Goal: Task Accomplishment & Management: Manage account settings

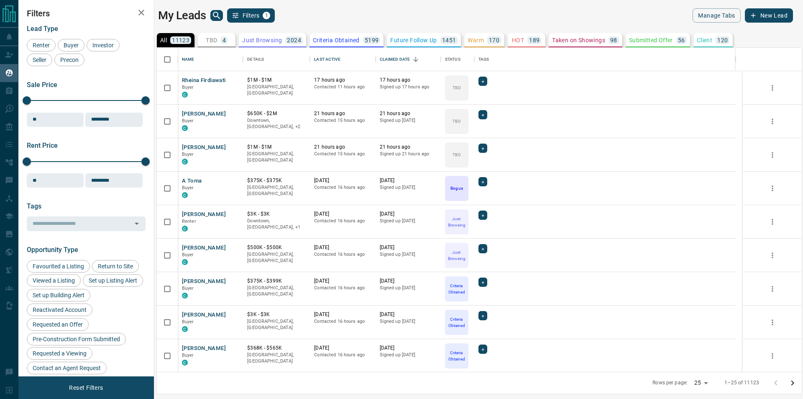
scroll to position [317, 638]
click at [205, 39] on button "TBD 4" at bounding box center [217, 40] width 38 height 14
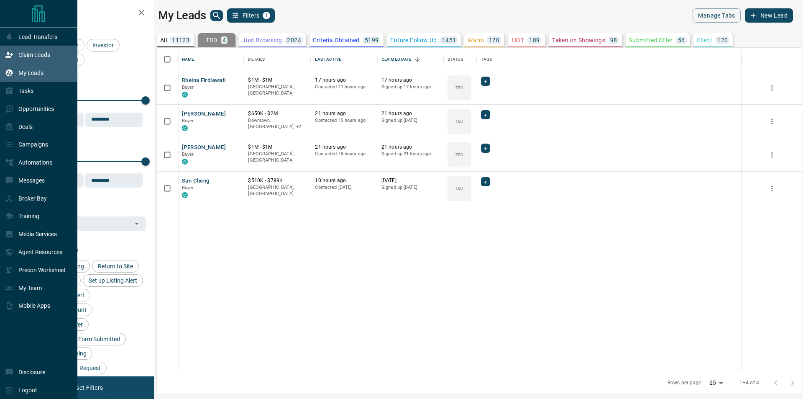
click at [33, 51] on div "Claim Leads" at bounding box center [27, 55] width 45 height 14
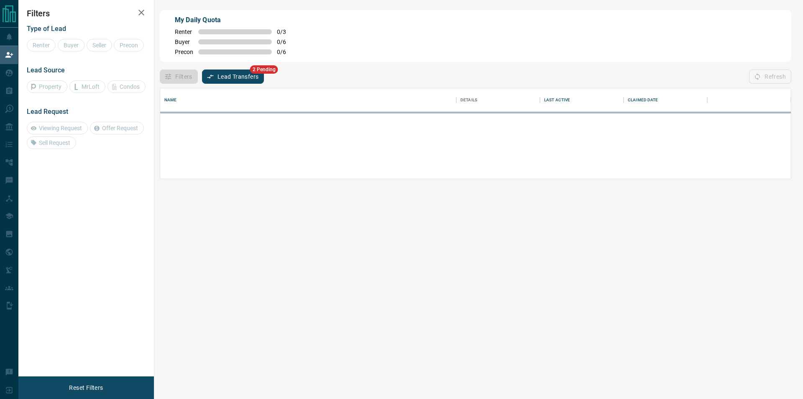
scroll to position [83, 624]
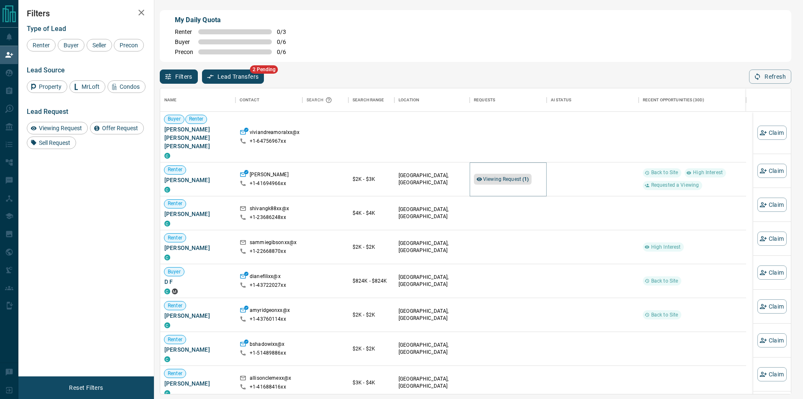
click at [503, 176] on span "Viewing Request ( 1 )" at bounding box center [506, 179] width 46 height 6
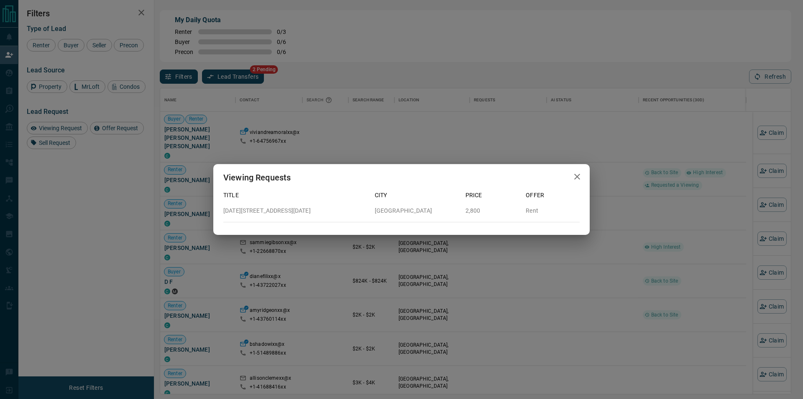
scroll to position [299, 624]
click at [628, 170] on div "Viewing Requests Title City Price Offer [DATE][STREET_ADDRESS][DATE] Rent" at bounding box center [401, 199] width 803 height 399
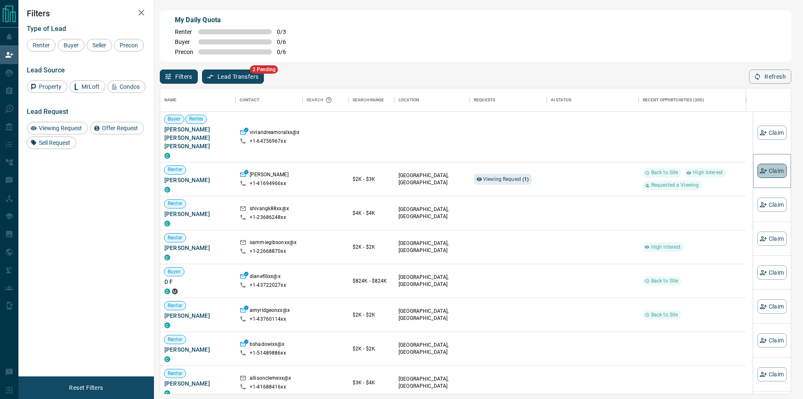
click at [759, 172] on icon "button" at bounding box center [763, 171] width 8 height 8
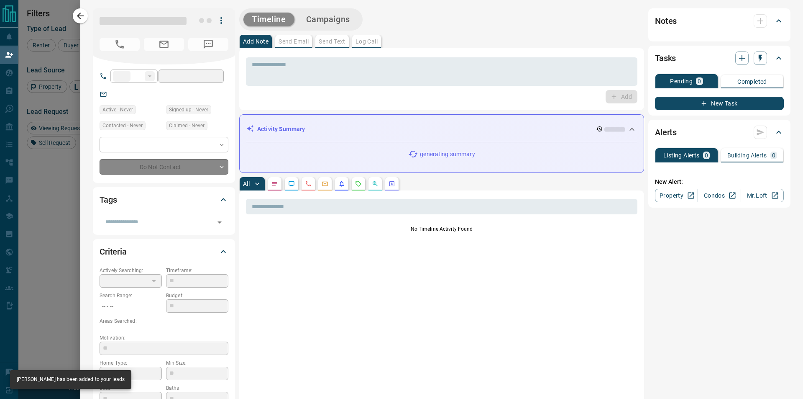
type input "**"
type input "**********"
type input "**"
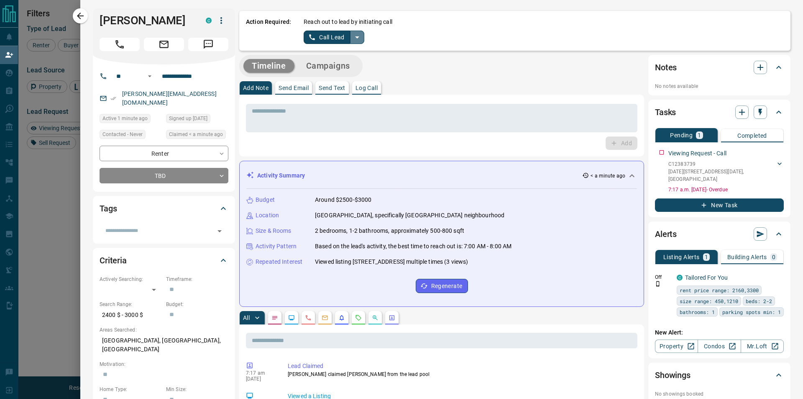
click at [355, 34] on icon "split button" at bounding box center [357, 37] width 10 height 10
click at [329, 64] on li "Log Manual Call" at bounding box center [333, 66] width 51 height 13
click at [309, 33] on button "Log Manual Call" at bounding box center [331, 37] width 55 height 13
click at [309, 35] on button "Yes" at bounding box center [312, 37] width 17 height 13
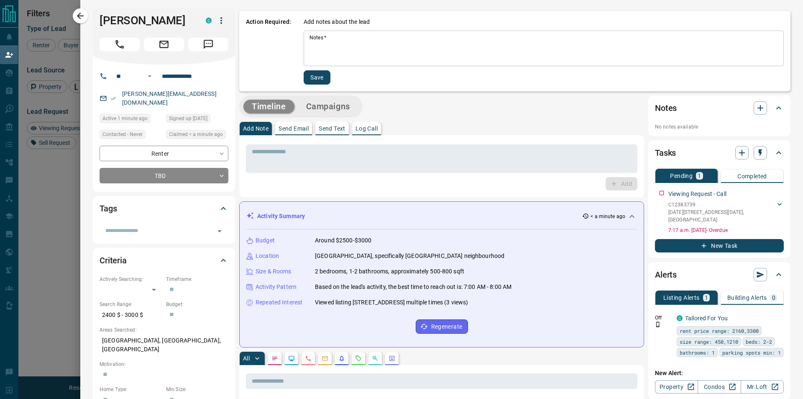
click at [325, 44] on textarea "Notes   *" at bounding box center [543, 48] width 468 height 28
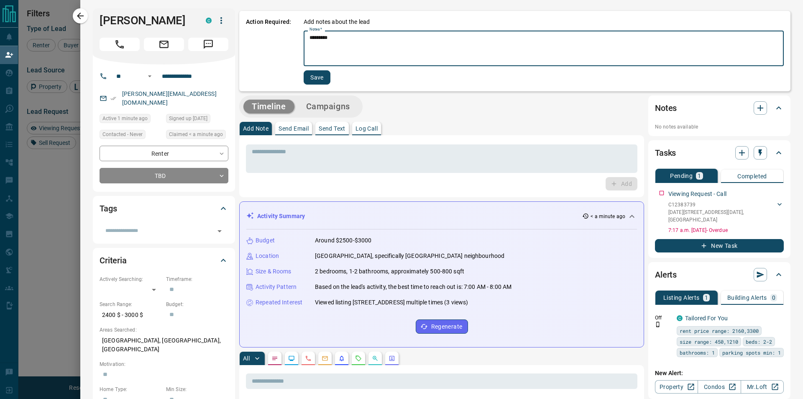
type textarea "*********"
click at [308, 77] on button "Save" at bounding box center [317, 77] width 27 height 14
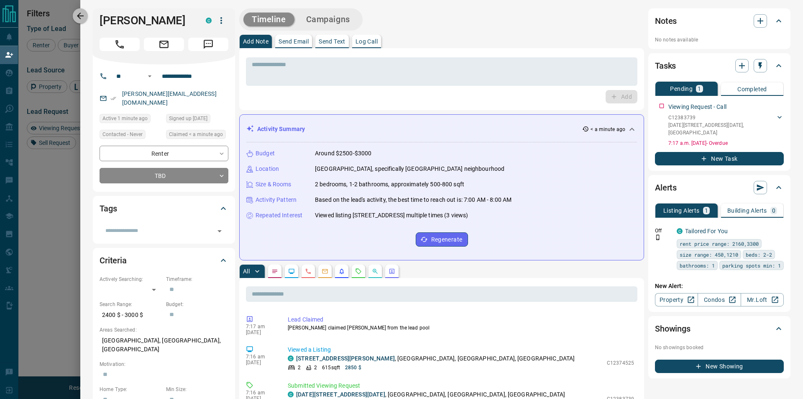
drag, startPoint x: 82, startPoint y: 15, endPoint x: 121, endPoint y: 0, distance: 41.4
click at [82, 15] on icon "button" at bounding box center [80, 16] width 10 height 10
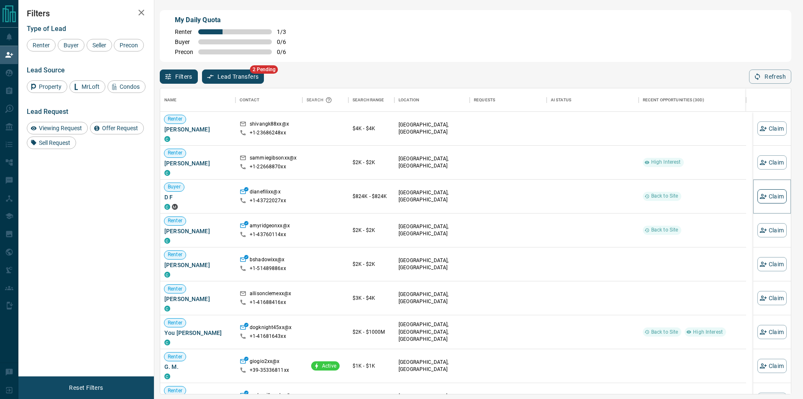
click at [771, 194] on button "Claim" at bounding box center [771, 196] width 29 height 14
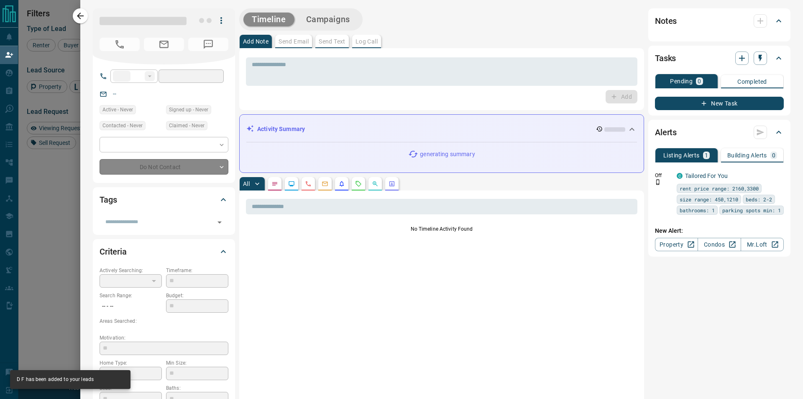
type input "**"
type input "**********"
type input "**"
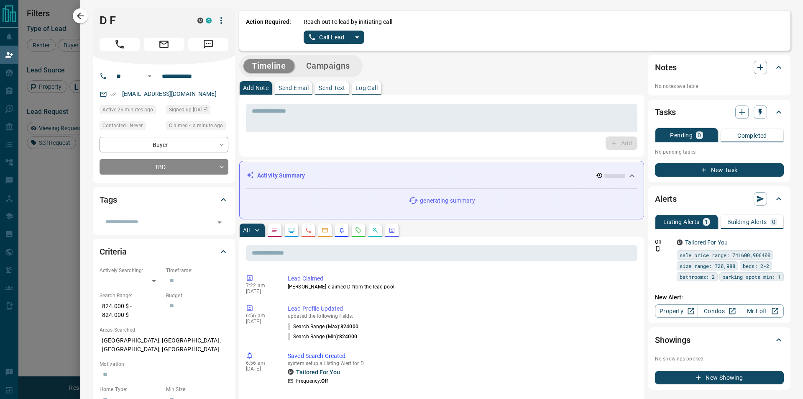
click at [360, 33] on icon "split button" at bounding box center [357, 37] width 10 height 10
click at [345, 67] on li "Log Manual Call" at bounding box center [333, 66] width 51 height 13
click at [304, 40] on button "Log Manual Call" at bounding box center [331, 37] width 55 height 13
click at [305, 40] on button "Yes" at bounding box center [312, 37] width 17 height 13
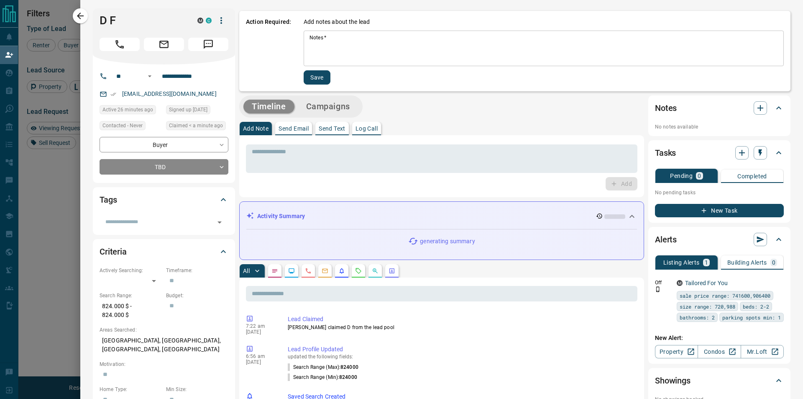
click at [312, 43] on textarea "Notes   *" at bounding box center [543, 48] width 468 height 28
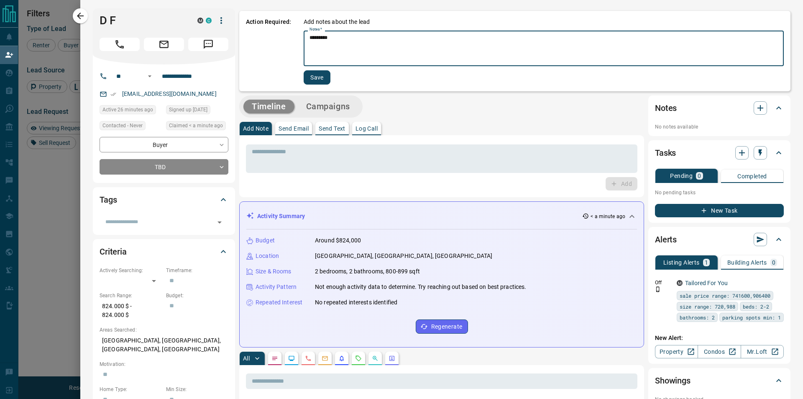
type textarea "*********"
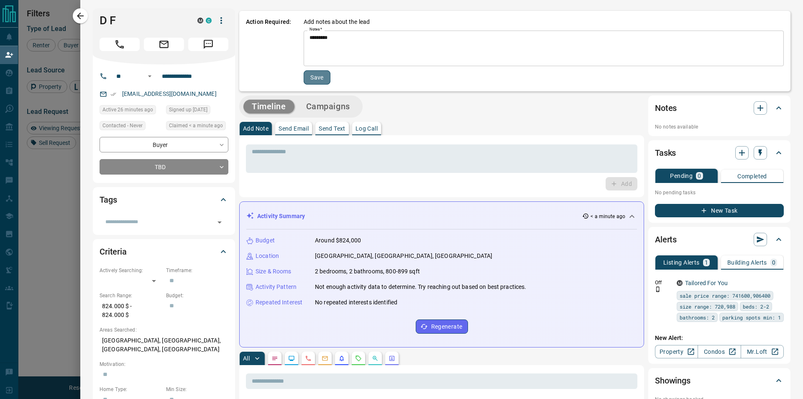
click at [317, 75] on button "Save" at bounding box center [317, 77] width 27 height 14
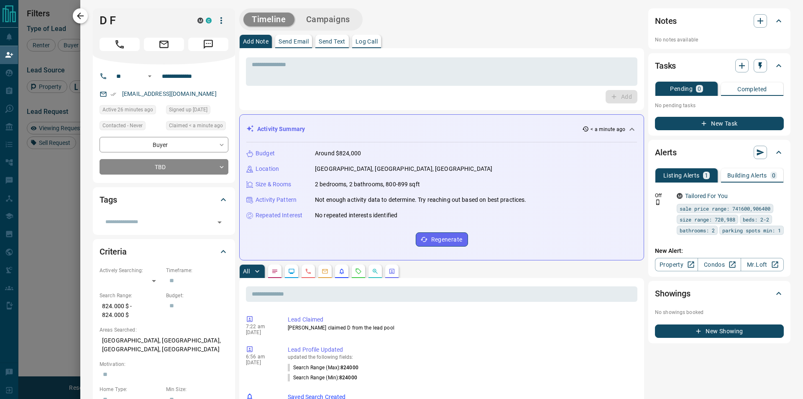
click at [83, 15] on icon "button" at bounding box center [80, 16] width 7 height 7
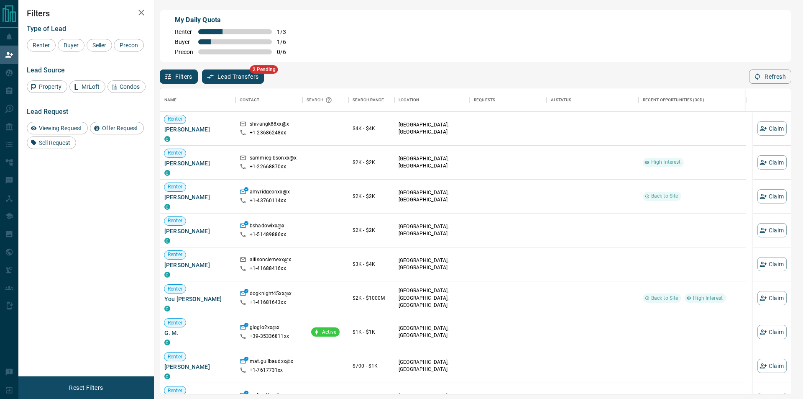
click at [107, 29] on div "Type of Lead" at bounding box center [86, 29] width 119 height 8
click at [747, 77] on div "Filters Lead Transfers 2 Pending Refresh" at bounding box center [475, 73] width 631 height 22
click at [757, 80] on icon "button" at bounding box center [758, 77] width 8 height 8
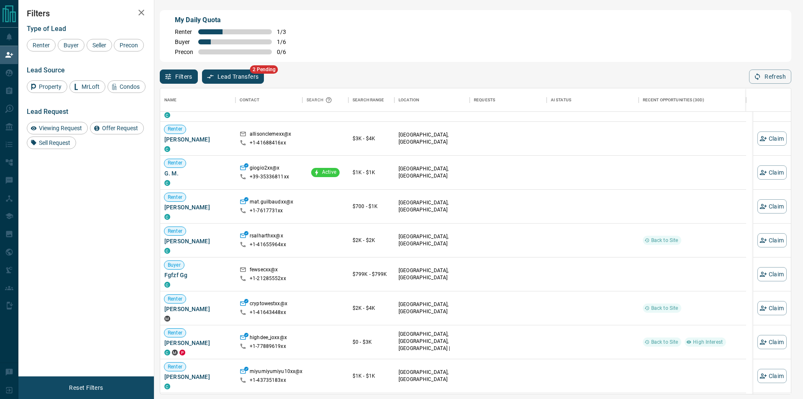
scroll to position [0, 0]
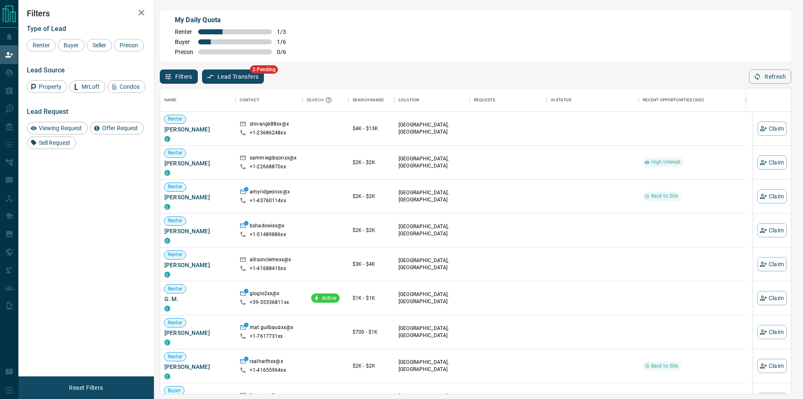
click at [768, 66] on div "Filters Lead Transfers 2 Pending Refresh" at bounding box center [475, 73] width 631 height 22
click at [761, 79] on icon "button" at bounding box center [758, 77] width 8 height 8
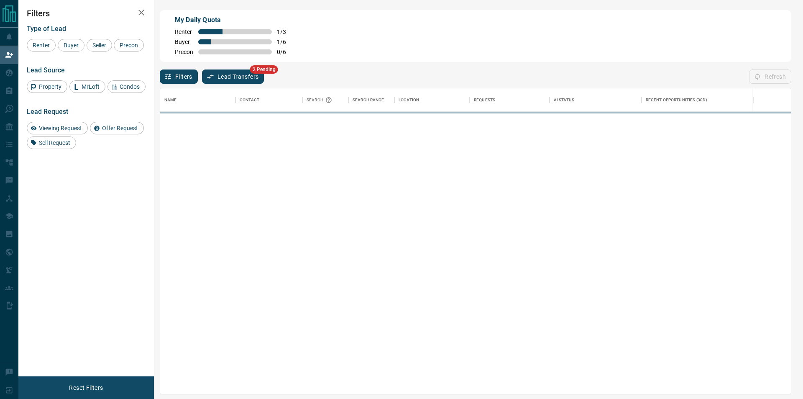
scroll to position [299, 624]
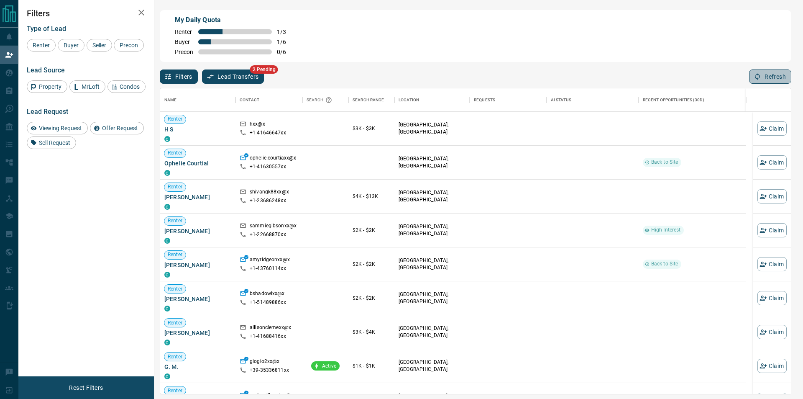
click at [770, 74] on button "Refresh" at bounding box center [770, 76] width 42 height 14
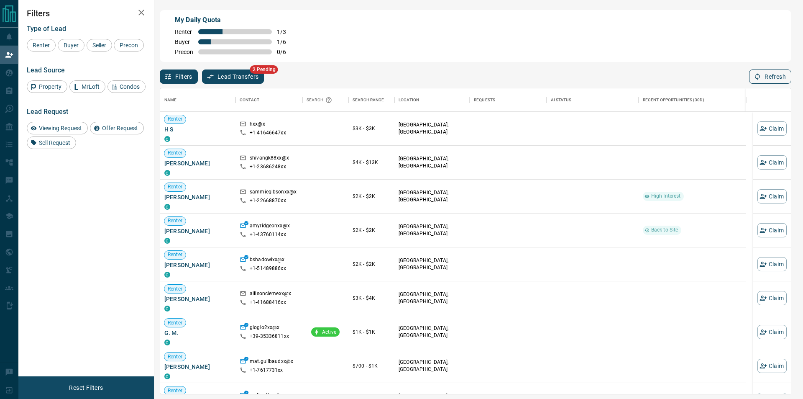
scroll to position [299, 624]
click at [772, 79] on button "Refresh" at bounding box center [770, 76] width 42 height 14
click at [759, 164] on icon "button" at bounding box center [763, 162] width 8 height 8
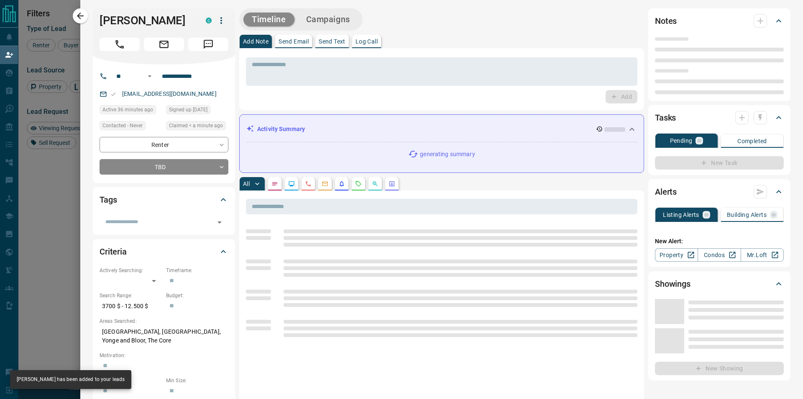
type input "**"
type input "**********"
type input "**"
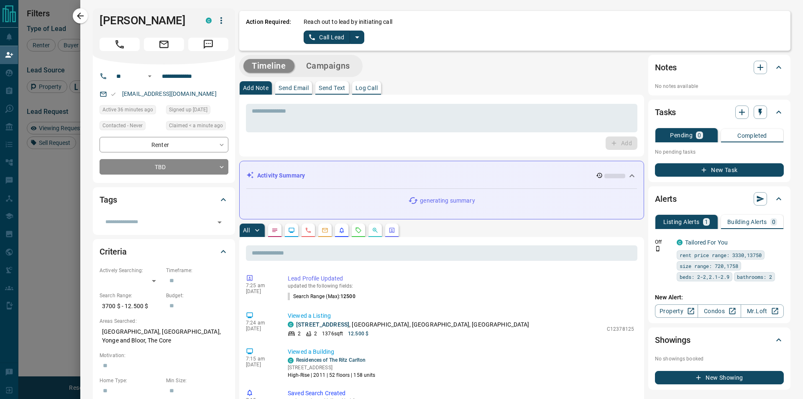
click at [355, 38] on icon "split button" at bounding box center [357, 37] width 10 height 10
click at [341, 61] on li "Log Manual Call" at bounding box center [333, 66] width 51 height 13
click at [331, 41] on button "Log Manual Call" at bounding box center [331, 37] width 55 height 13
click at [309, 36] on button "Yes" at bounding box center [312, 37] width 17 height 13
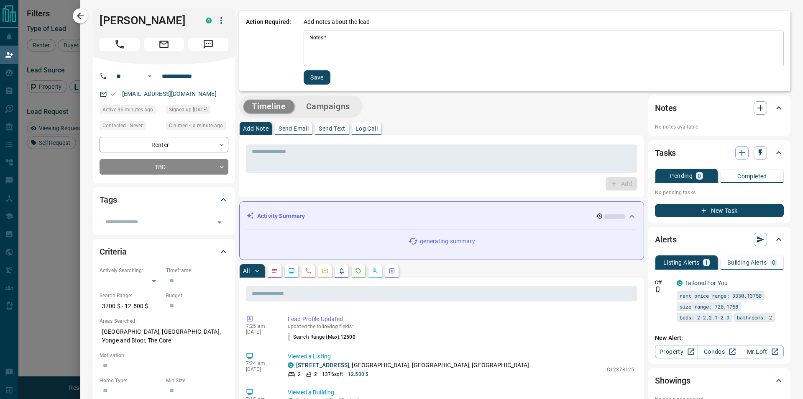
drag, startPoint x: 376, startPoint y: 23, endPoint x: 374, endPoint y: 49, distance: 26.4
click at [374, 29] on div "Add notes about the lead Notes   * * Notes   * Save" at bounding box center [544, 51] width 480 height 67
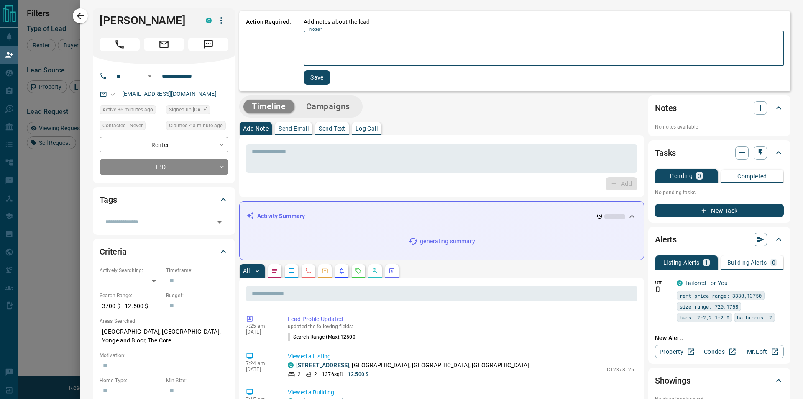
click at [374, 49] on textarea "Notes   *" at bounding box center [543, 48] width 468 height 28
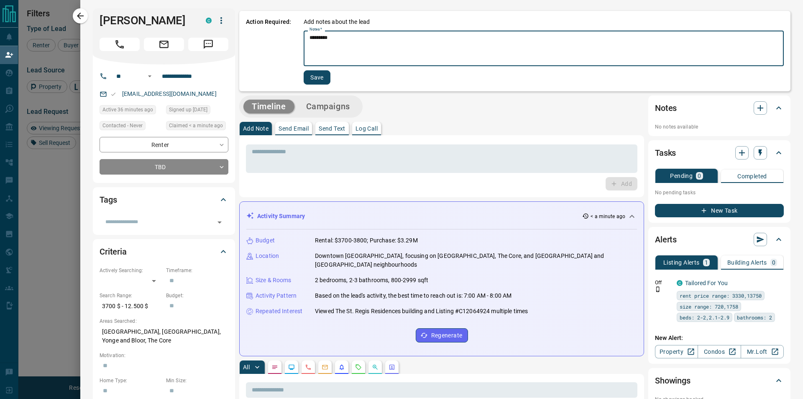
type textarea "*********"
click at [321, 79] on button "Save" at bounding box center [317, 77] width 27 height 14
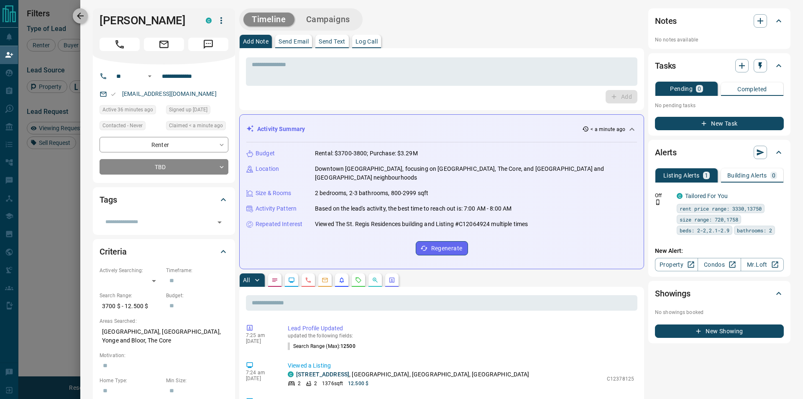
click at [82, 15] on icon "button" at bounding box center [80, 16] width 10 height 10
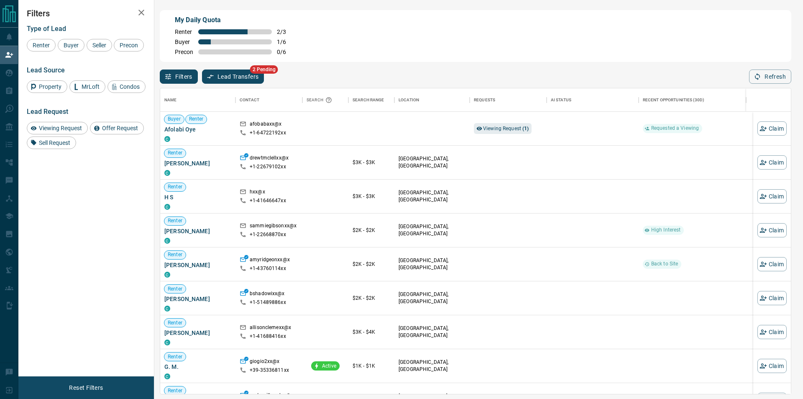
click at [374, 78] on div "Filters Lead Transfers 2 Pending Refresh" at bounding box center [475, 73] width 631 height 22
click at [521, 126] on span "Viewing Request ( 1 )" at bounding box center [506, 128] width 46 height 8
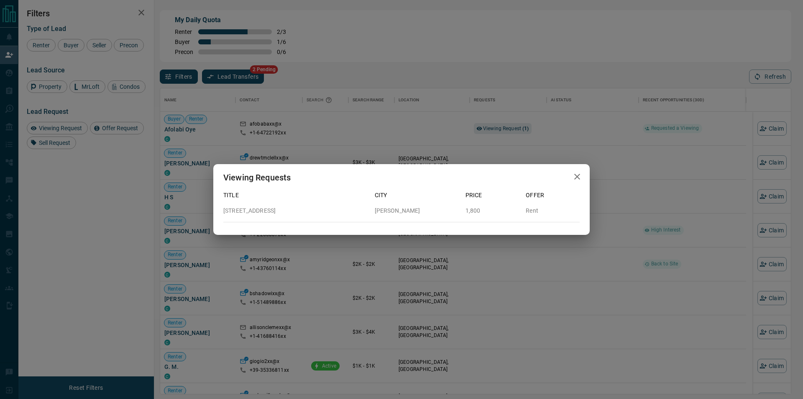
click at [701, 137] on div "Viewing Requests Title City Price Offer [STREET_ADDRESS][PERSON_NAME] Rent" at bounding box center [401, 199] width 803 height 399
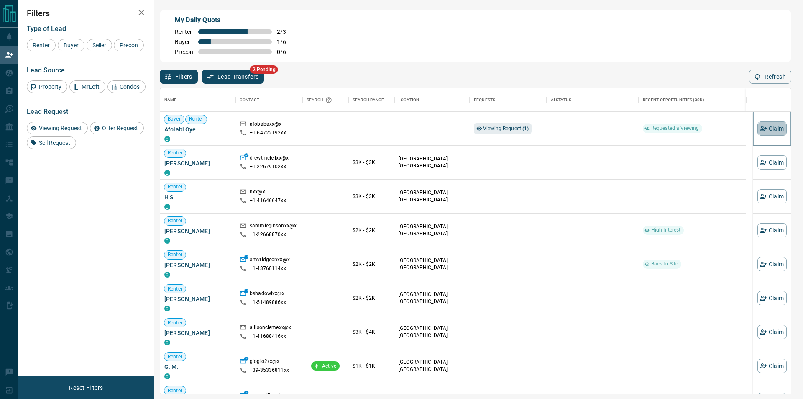
click at [763, 131] on button "Claim" at bounding box center [771, 128] width 29 height 14
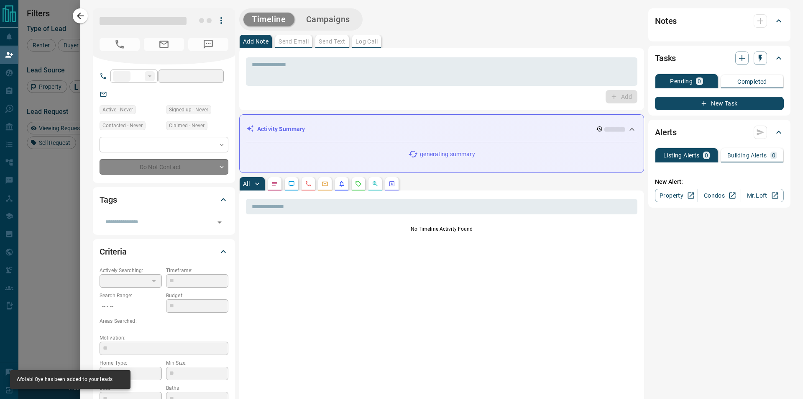
type input "**"
type input "**********"
type input "**"
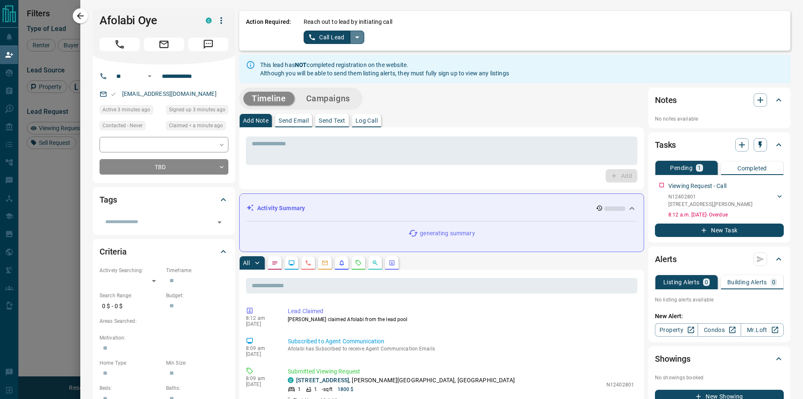
click at [361, 38] on icon "split button" at bounding box center [357, 37] width 10 height 10
click at [331, 67] on li "Log Manual Call" at bounding box center [333, 66] width 51 height 13
click at [329, 33] on button "Log Manual Call" at bounding box center [331, 37] width 55 height 13
click at [308, 40] on button "Yes" at bounding box center [312, 37] width 17 height 13
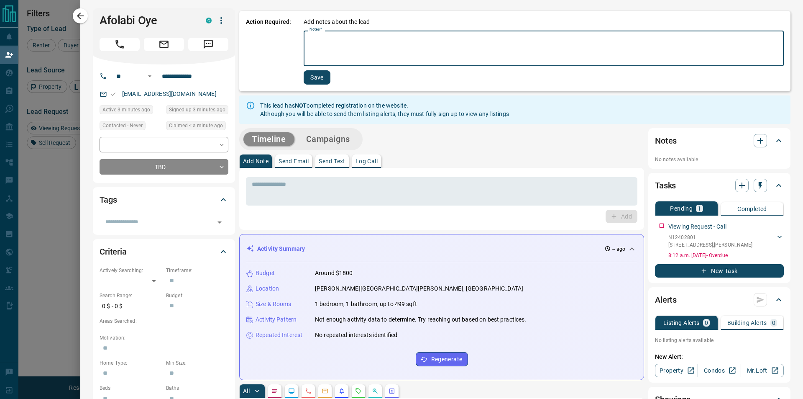
click at [309, 42] on textarea "Notes   *" at bounding box center [543, 48] width 468 height 28
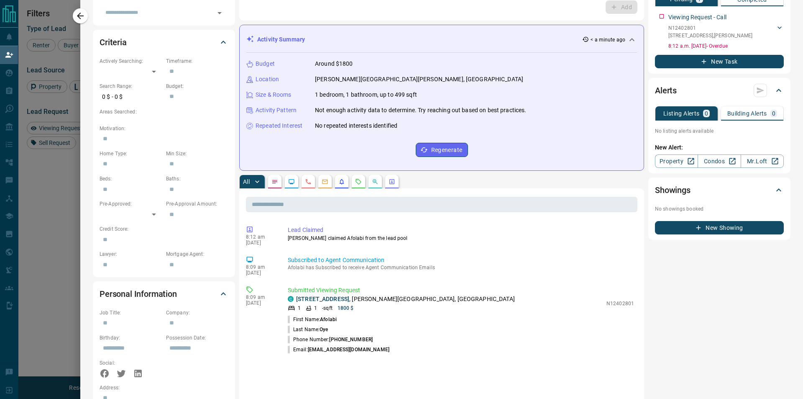
scroll to position [0, 0]
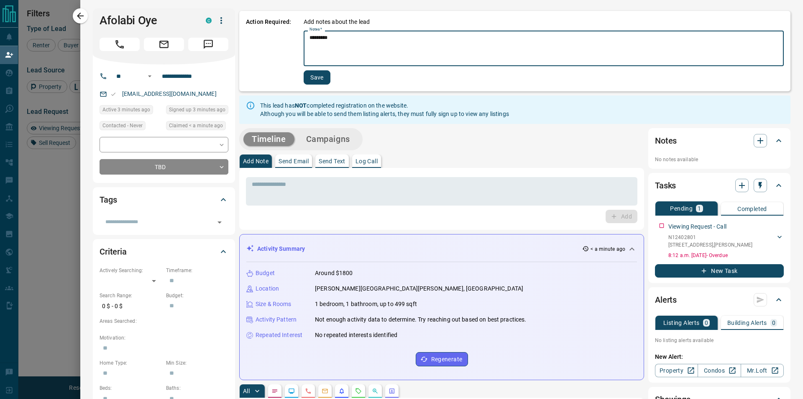
type textarea "*********"
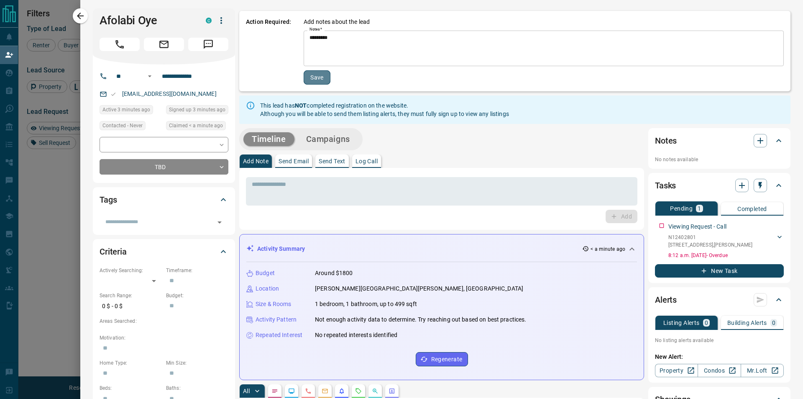
click at [313, 83] on button "Save" at bounding box center [317, 77] width 27 height 14
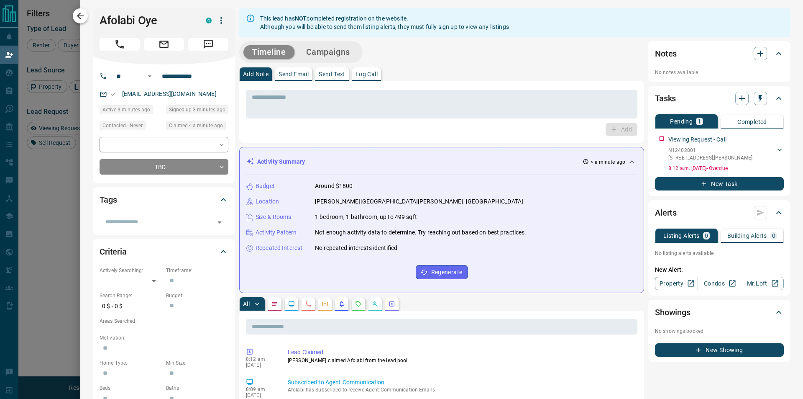
click at [81, 13] on icon "button" at bounding box center [80, 16] width 10 height 10
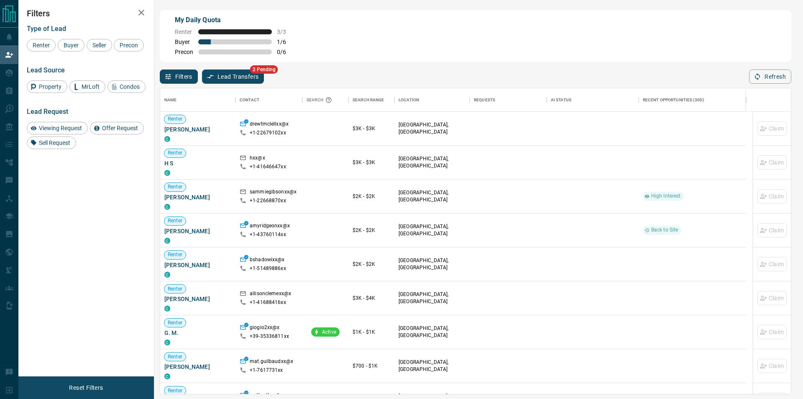
click at [760, 86] on div "Name Contact Search Search Range Location Requests AI Status Recent Opportuniti…" at bounding box center [475, 239] width 631 height 310
click at [762, 74] on button "Refresh" at bounding box center [770, 76] width 42 height 14
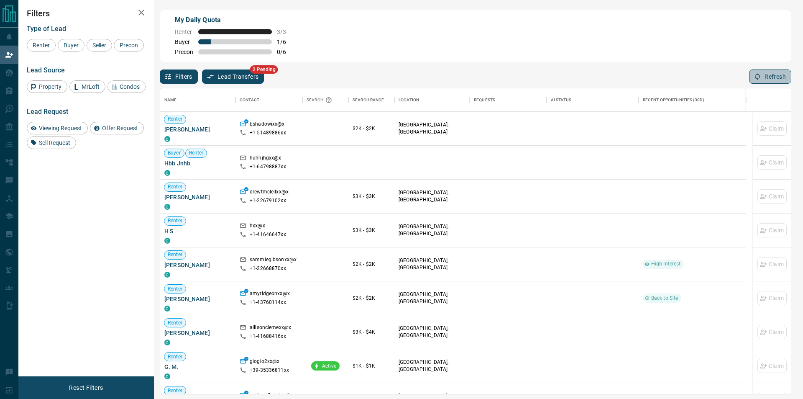
click at [759, 72] on button "Refresh" at bounding box center [770, 76] width 42 height 14
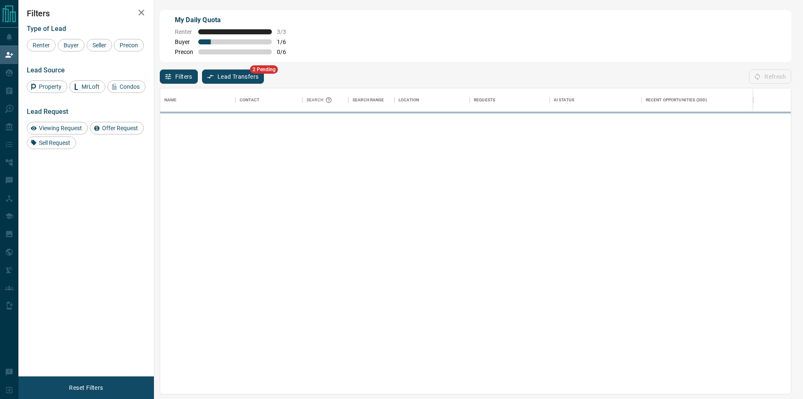
scroll to position [299, 624]
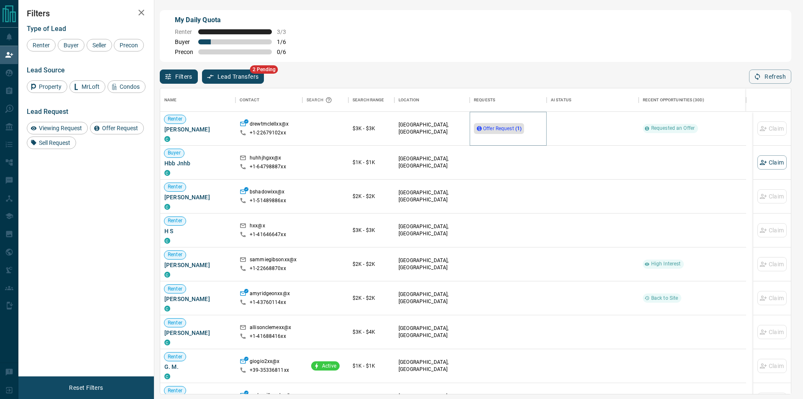
click at [500, 129] on span "Offer Request ( 1 )" at bounding box center [502, 128] width 38 height 6
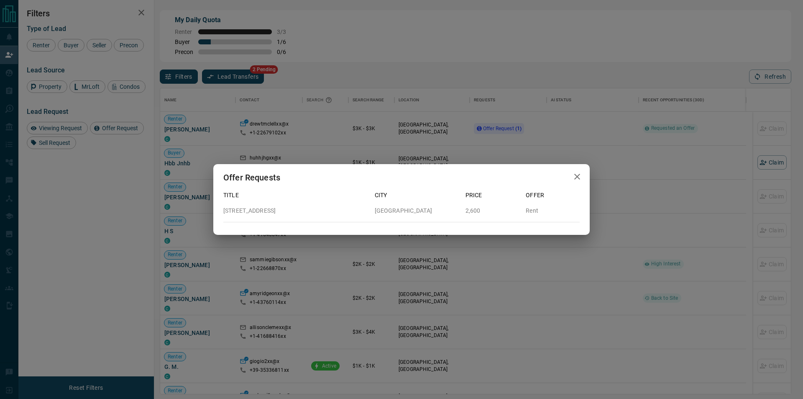
click at [676, 125] on div "Offer Requests Title City Price Offer [STREET_ADDRESS] 2,600 Rent" at bounding box center [401, 199] width 803 height 399
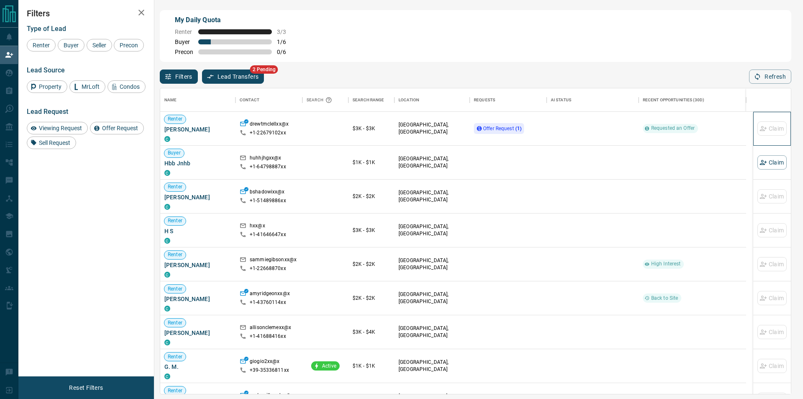
click at [761, 128] on div "Claim" at bounding box center [771, 128] width 29 height 33
click at [773, 84] on button "Refresh" at bounding box center [770, 76] width 42 height 14
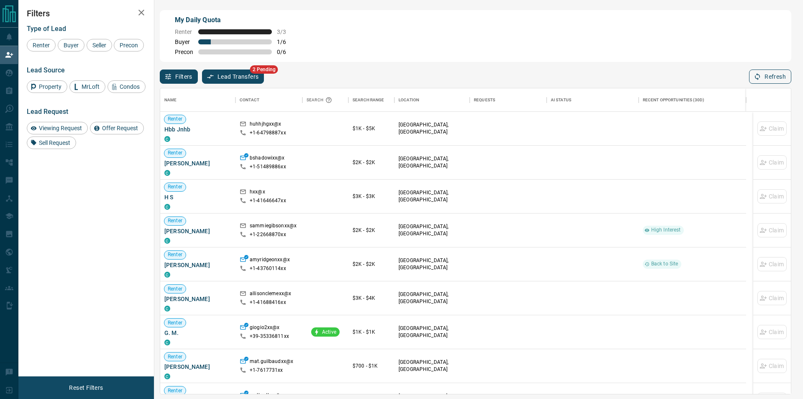
click at [763, 74] on button "Refresh" at bounding box center [770, 76] width 42 height 14
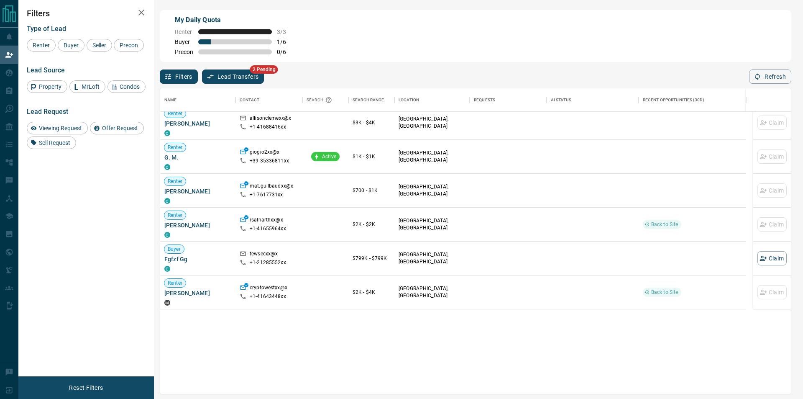
scroll to position [0, 0]
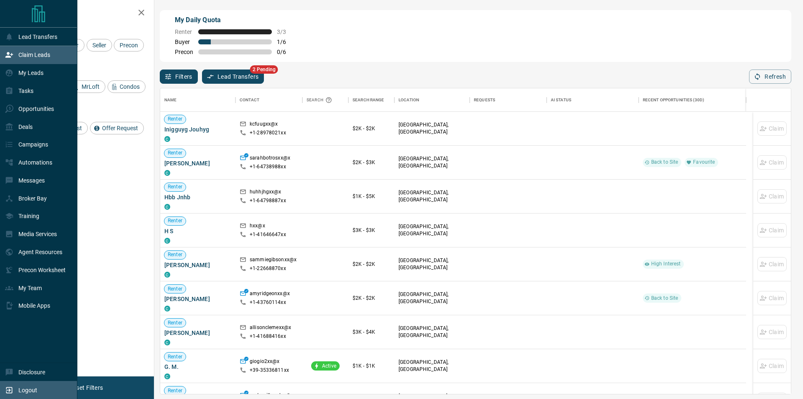
click at [36, 389] on p "Logout" at bounding box center [27, 389] width 19 height 7
